Goal: Task Accomplishment & Management: Manage account settings

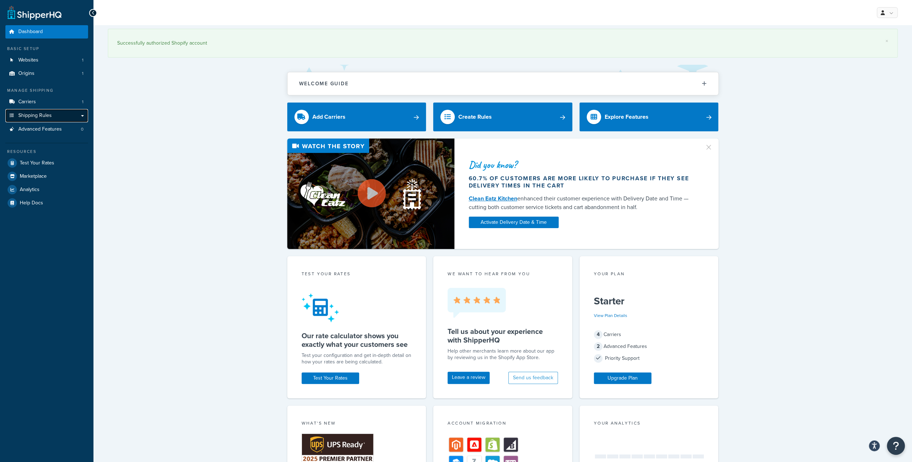
click at [37, 116] on span "Shipping Rules" at bounding box center [34, 116] width 33 height 6
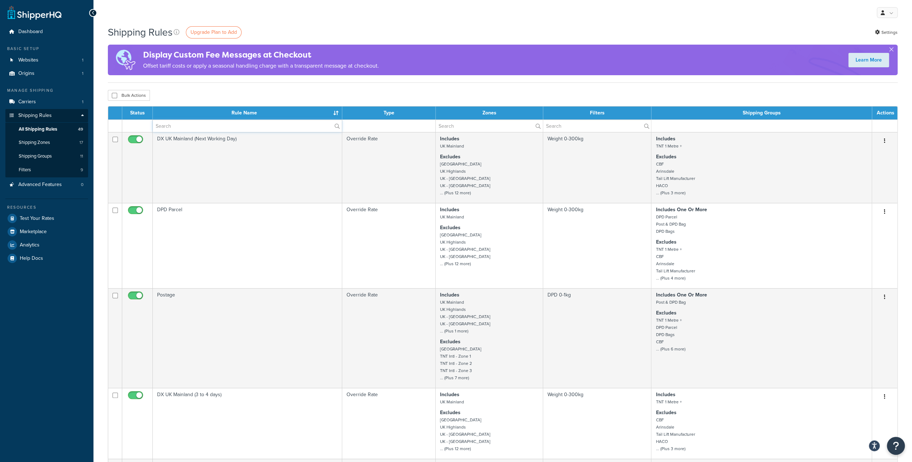
click at [174, 125] on input "text" at bounding box center [247, 126] width 189 height 12
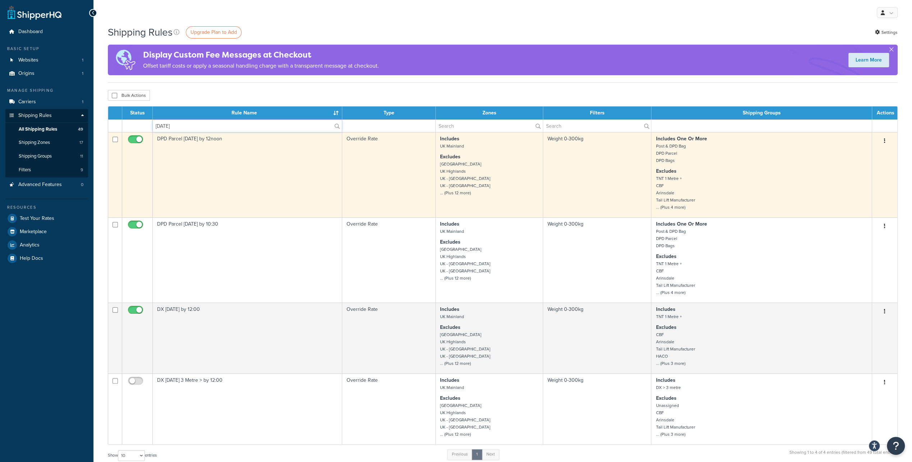
type input "[DATE]"
click at [131, 137] on input "checkbox" at bounding box center [137, 141] width 20 height 9
checkbox input "false"
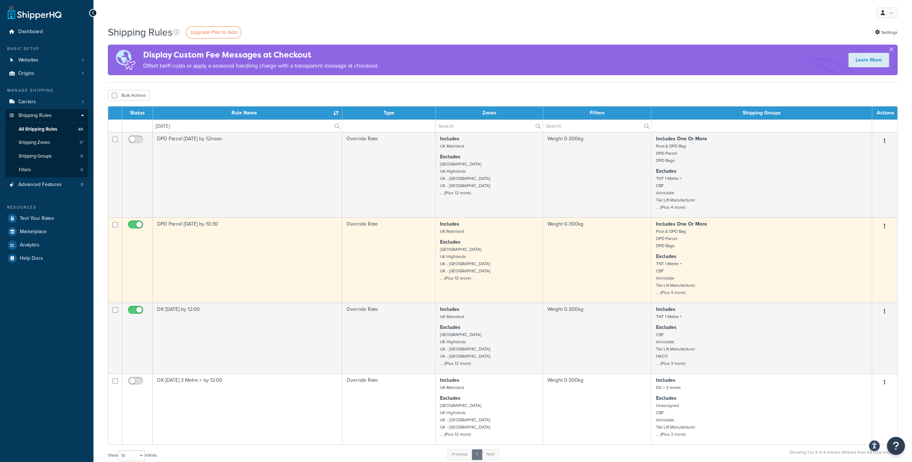
click at [136, 224] on input "checkbox" at bounding box center [137, 226] width 20 height 9
checkbox input "false"
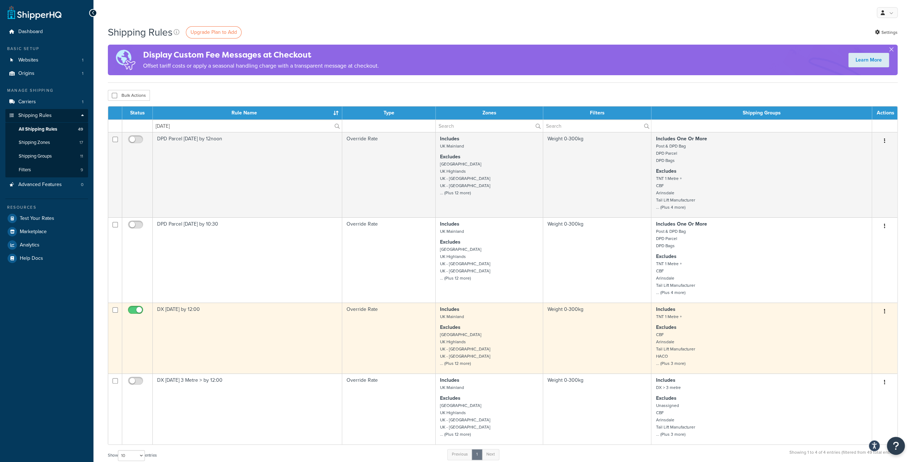
click at [133, 308] on input "checkbox" at bounding box center [137, 311] width 20 height 9
checkbox input "false"
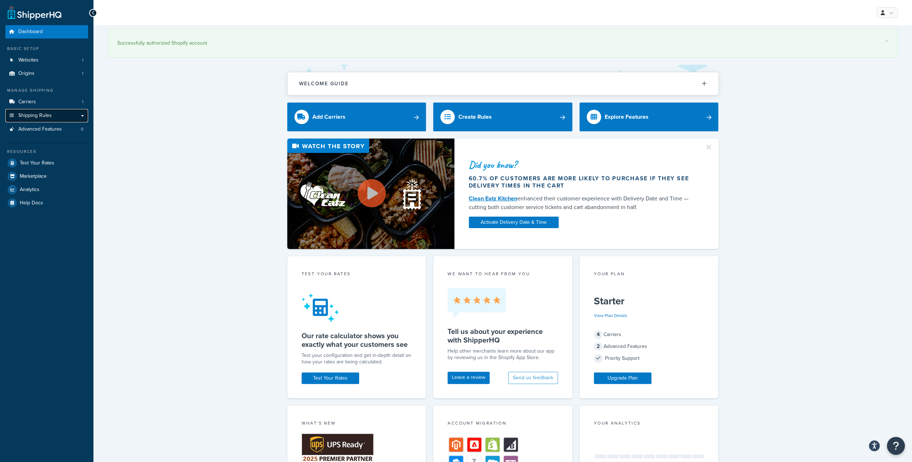
click at [38, 113] on span "Shipping Rules" at bounding box center [34, 116] width 33 height 6
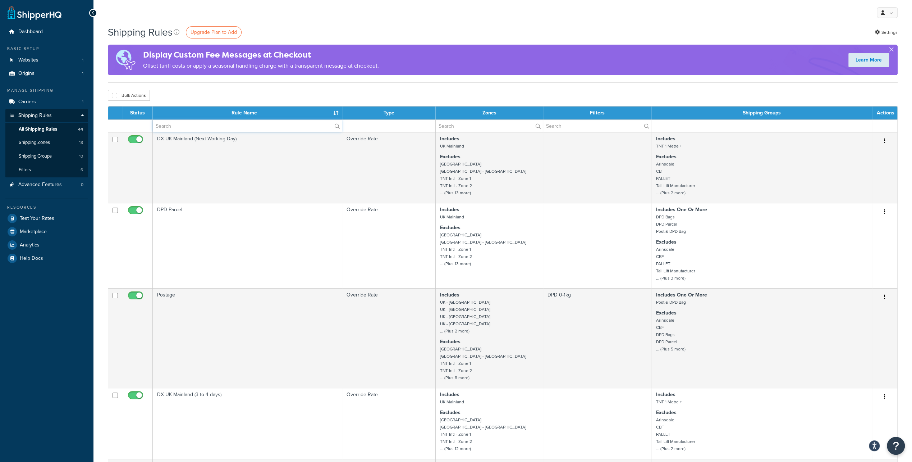
click at [197, 123] on input "text" at bounding box center [247, 126] width 189 height 12
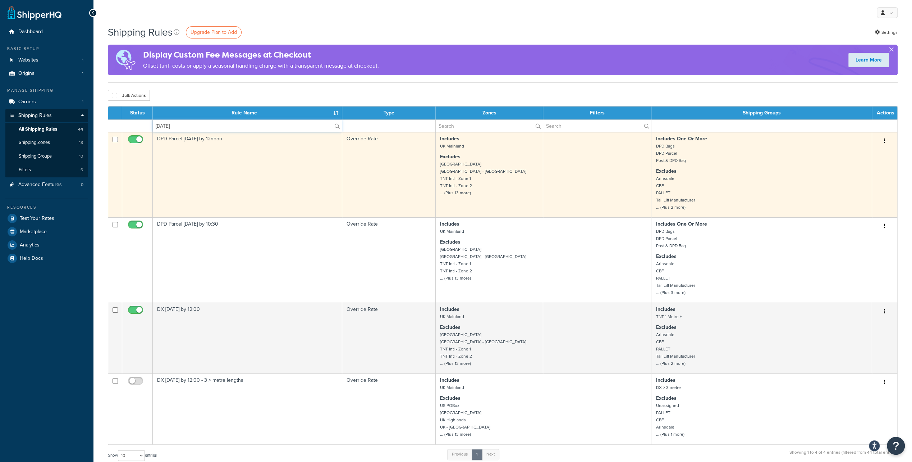
type input "saturday"
click at [131, 136] on span at bounding box center [135, 139] width 15 height 9
click at [131, 137] on input "checkbox" at bounding box center [137, 141] width 20 height 9
checkbox input "false"
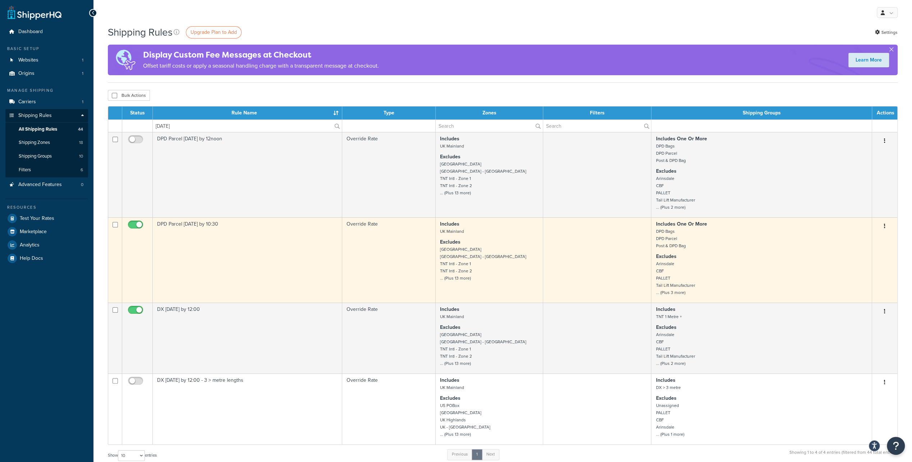
click at [140, 224] on input "checkbox" at bounding box center [137, 226] width 20 height 9
checkbox input "false"
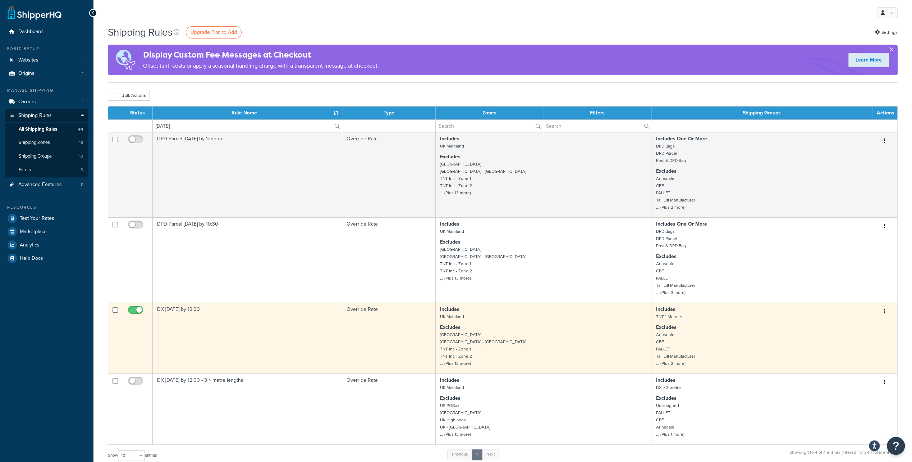
click at [134, 307] on span at bounding box center [135, 310] width 15 height 9
click at [134, 307] on input "checkbox" at bounding box center [137, 311] width 20 height 9
checkbox input "false"
